Goal: Information Seeking & Learning: Understand process/instructions

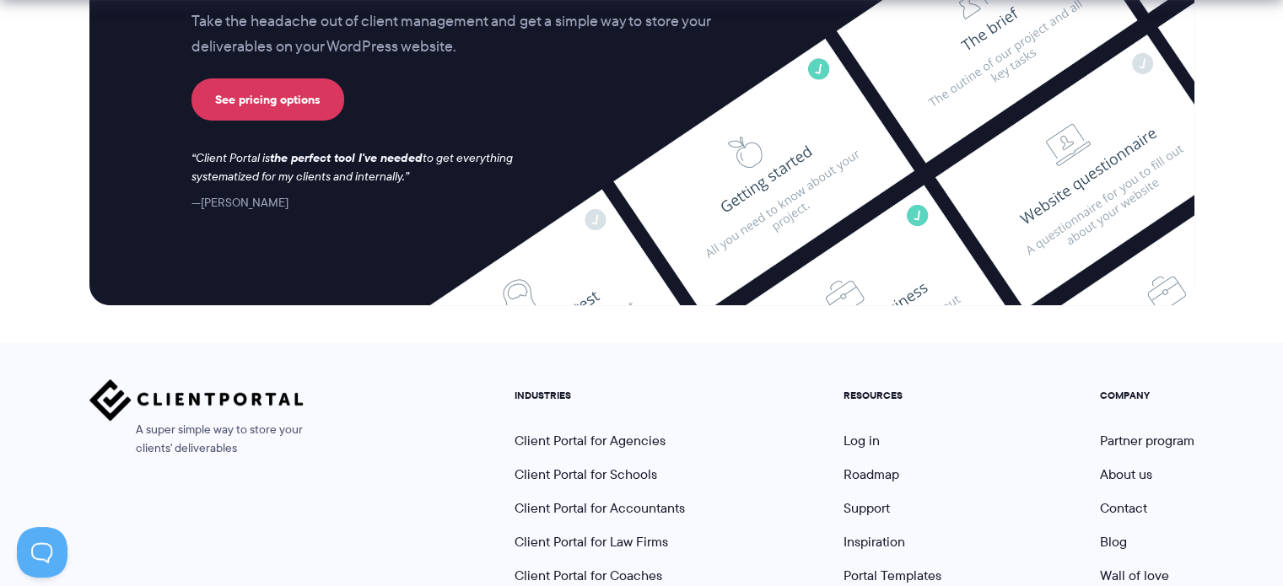
scroll to position [7153, 0]
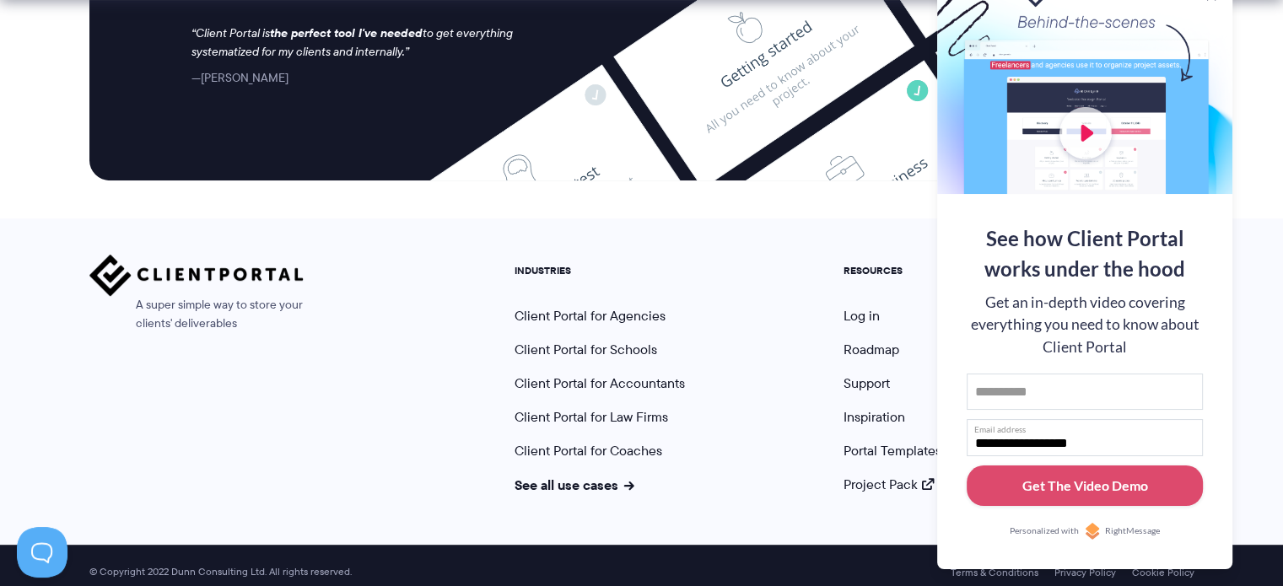
click at [1215, 17] on div at bounding box center [1084, 84] width 295 height 219
click at [1185, 20] on div at bounding box center [1084, 84] width 295 height 219
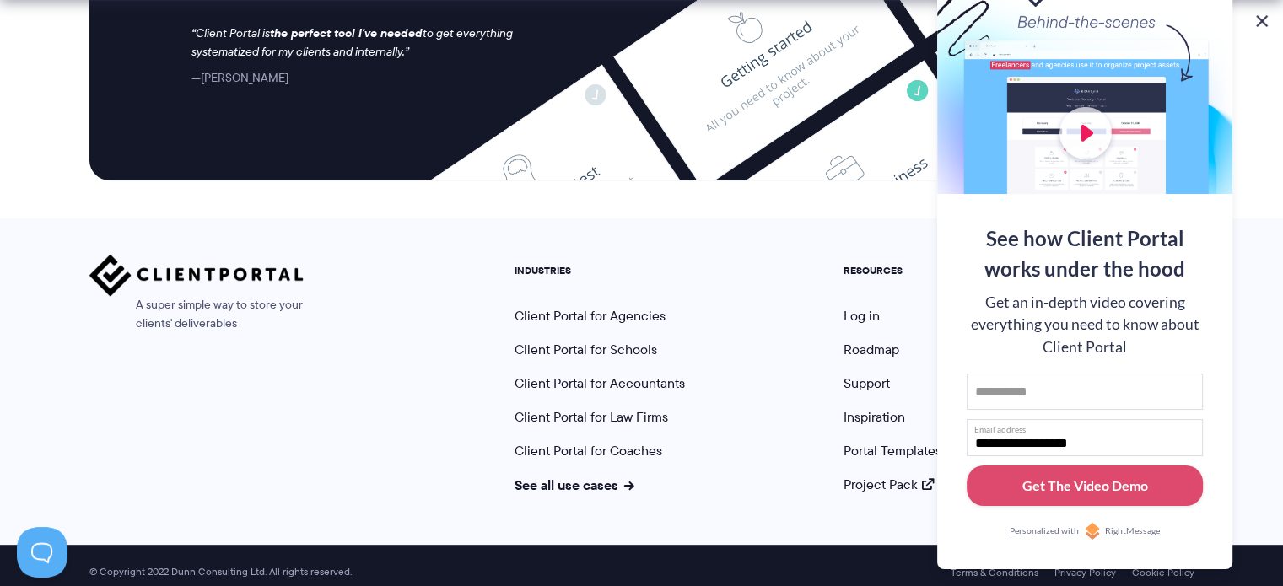
click at [1265, 18] on button at bounding box center [1262, 21] width 20 height 20
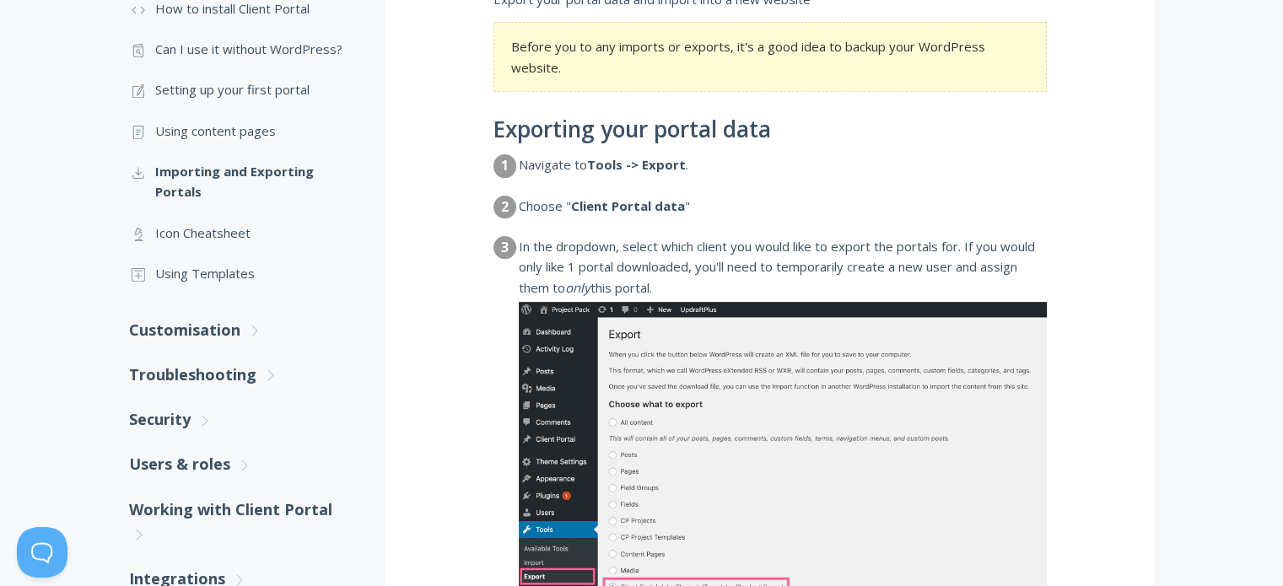
scroll to position [253, 0]
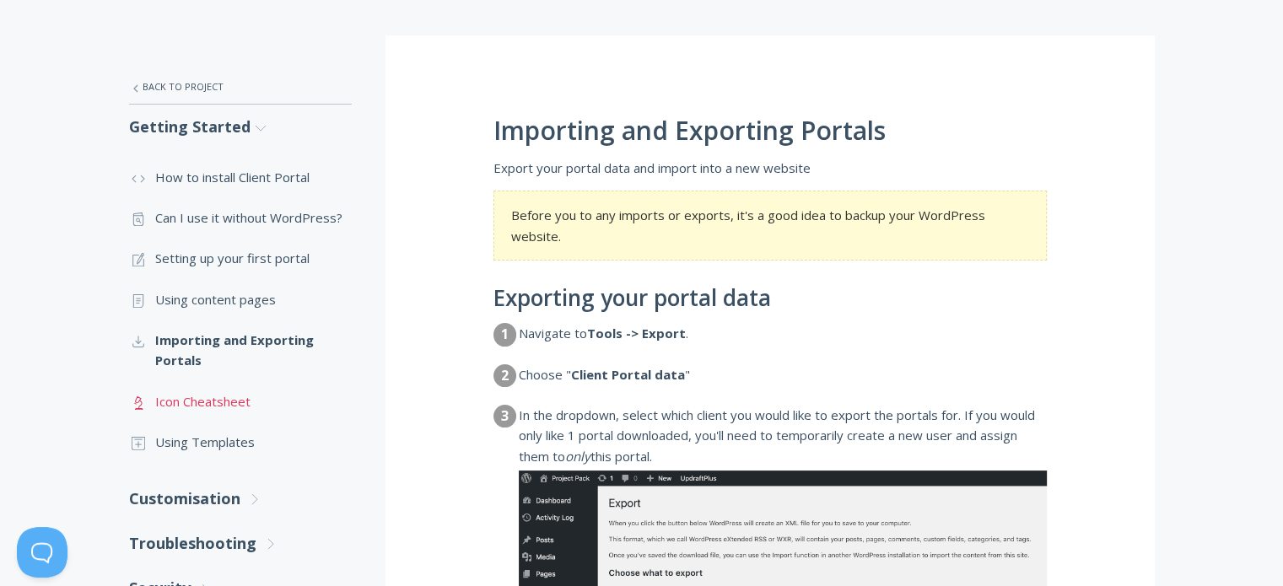
click at [224, 397] on link ".st0{fill:none;stroke:#000000;stroke-width:2;stroke-miterlimit:10;} Untitled-25…" at bounding box center [240, 401] width 223 height 40
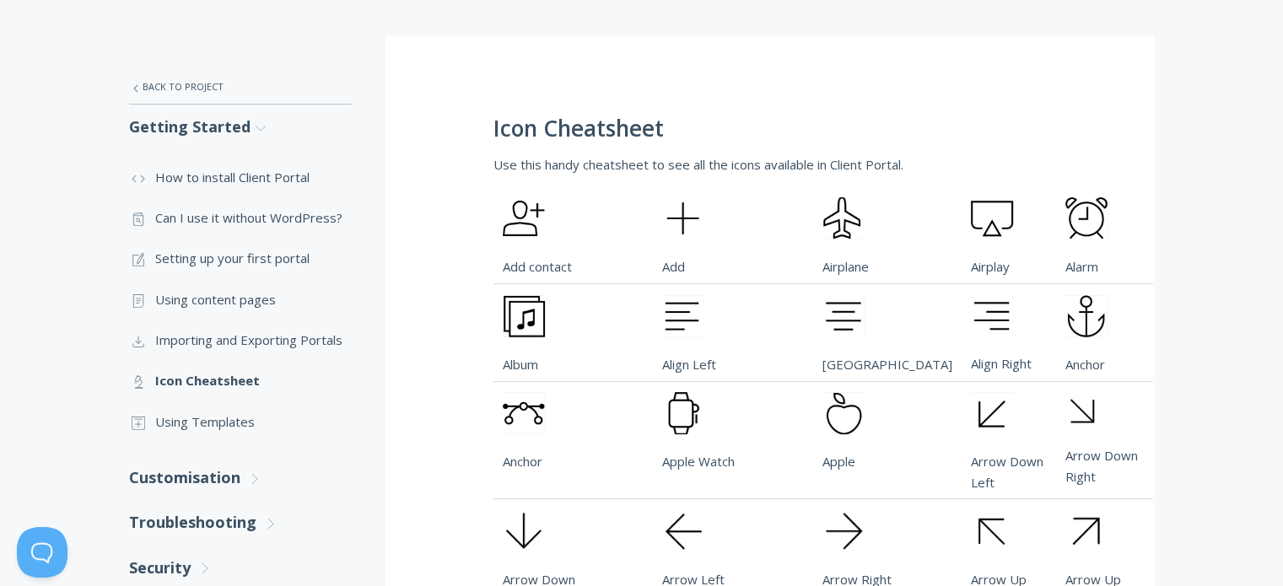
scroll to position [337, 0]
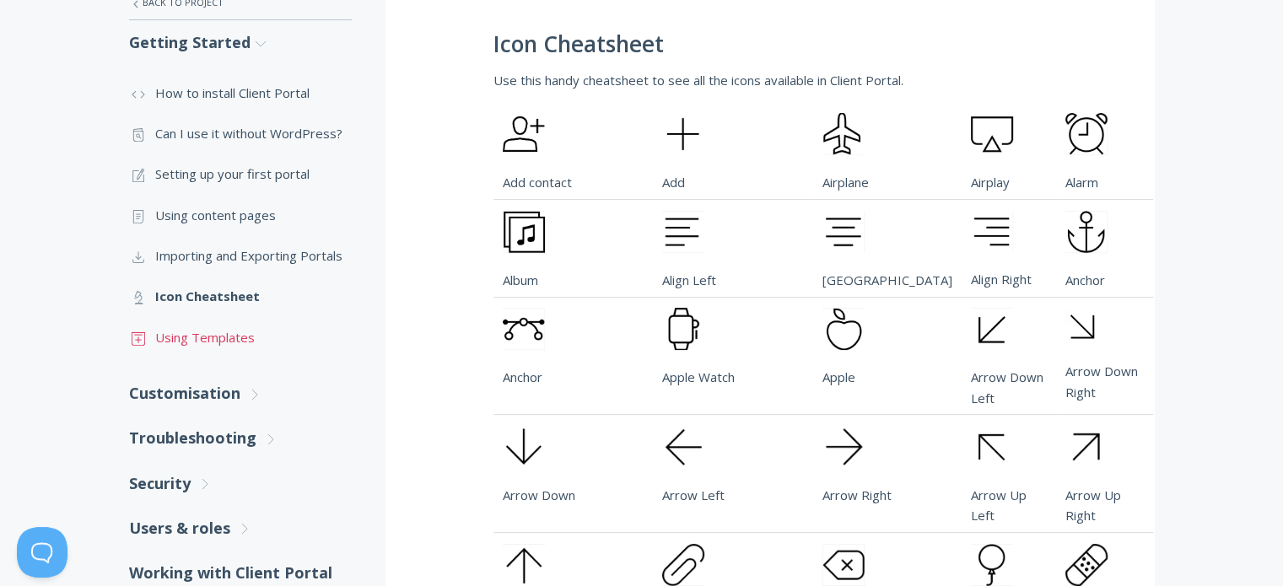
click at [199, 340] on link ".st0{fill:none;stroke:#000000;stroke-width:2;stroke-miterlimit:10;} Untitled-18…" at bounding box center [240, 337] width 223 height 40
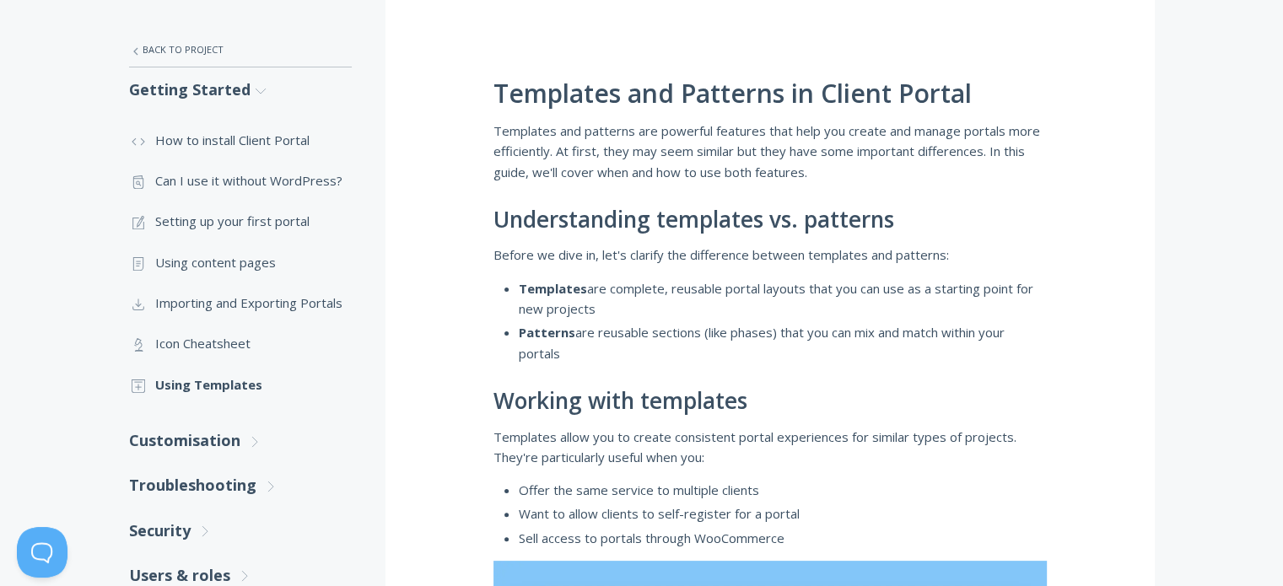
scroll to position [381, 0]
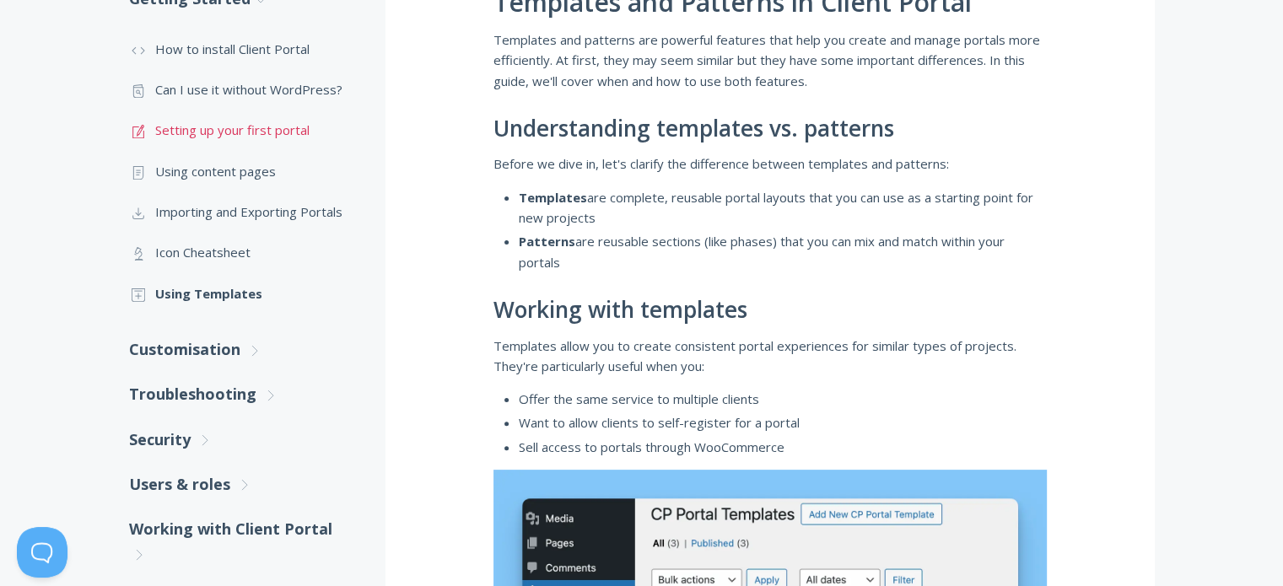
click at [245, 127] on link ".st0{fill:none;stroke:#000000;stroke-width:2;stroke-miterlimit:10;} 1. General …" at bounding box center [240, 130] width 223 height 40
